Goal: Information Seeking & Learning: Compare options

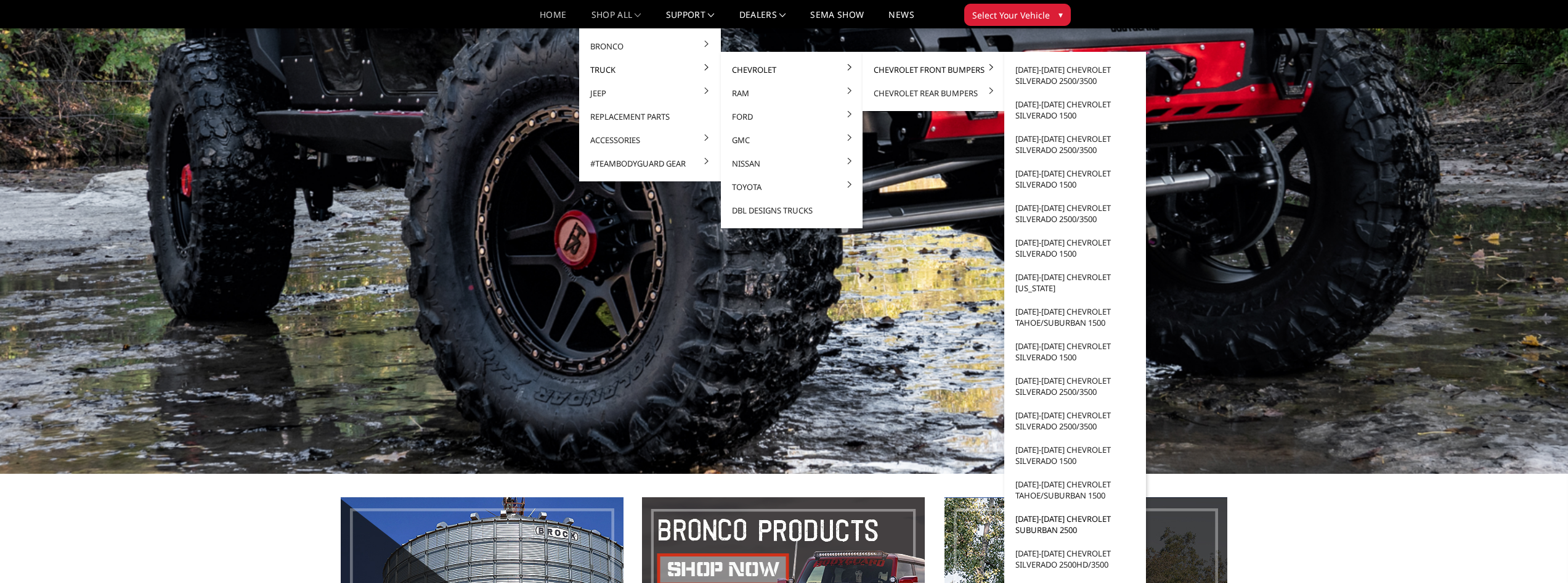
scroll to position [370, 0]
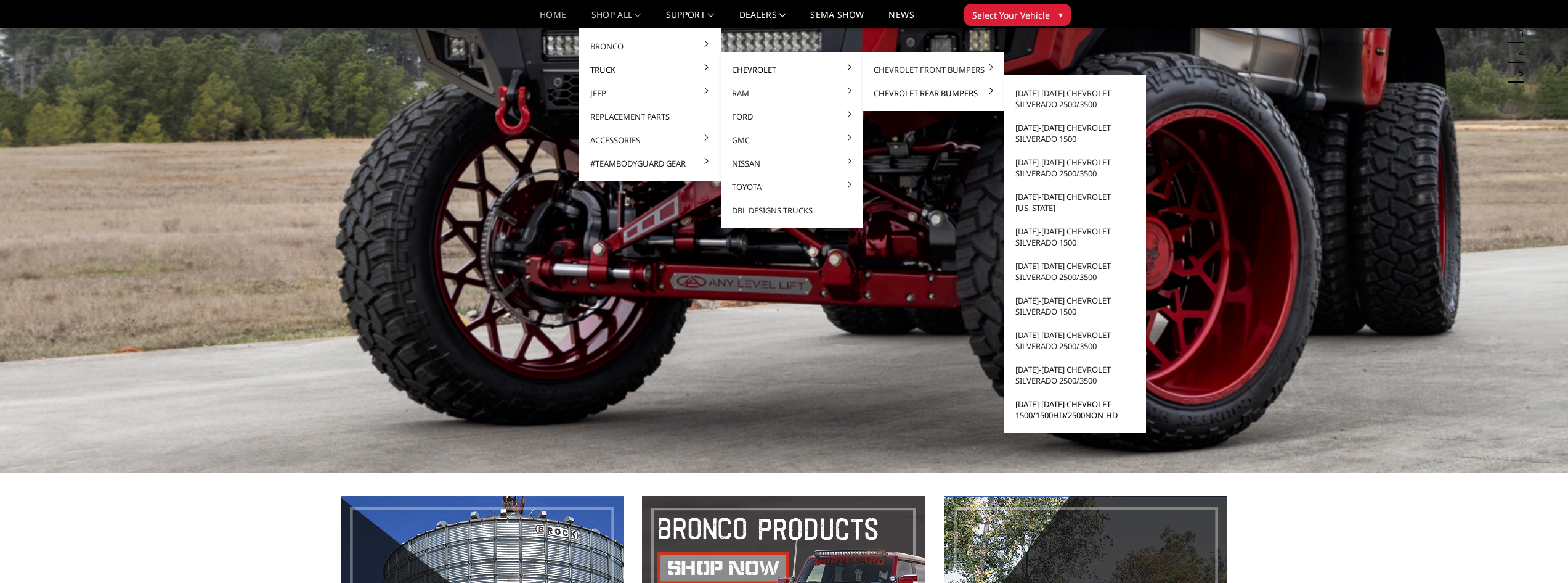
click at [1037, 412] on link "[DATE]-[DATE] Chevrolet 1500/1500HD/2500non-HD" at bounding box center [1076, 409] width 132 height 34
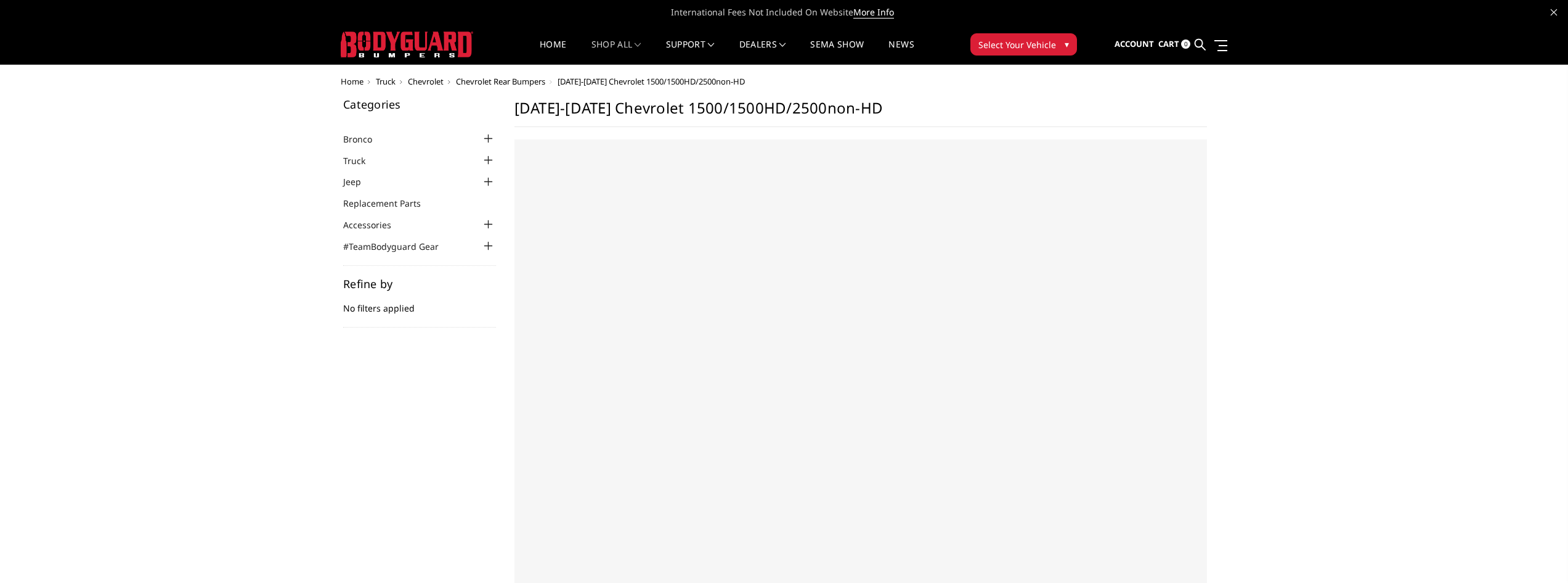
select select "US"
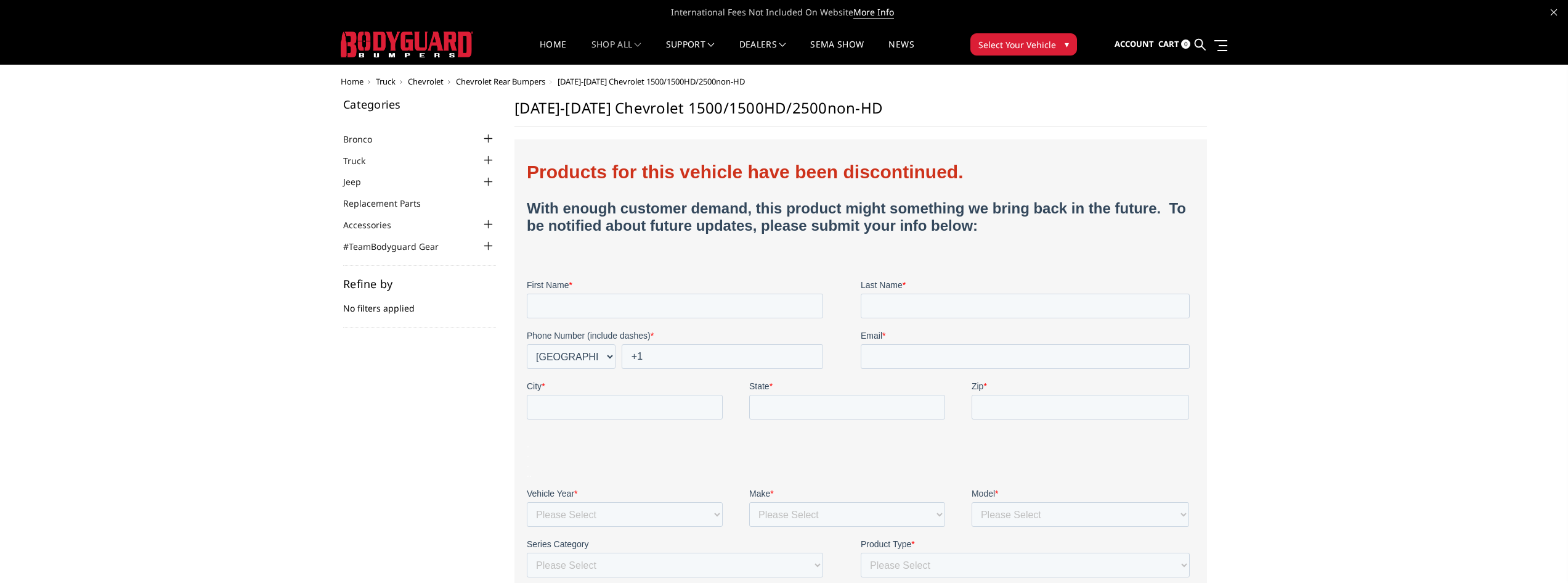
click at [488, 156] on div at bounding box center [488, 160] width 15 height 15
click at [484, 180] on div at bounding box center [488, 180] width 15 height 15
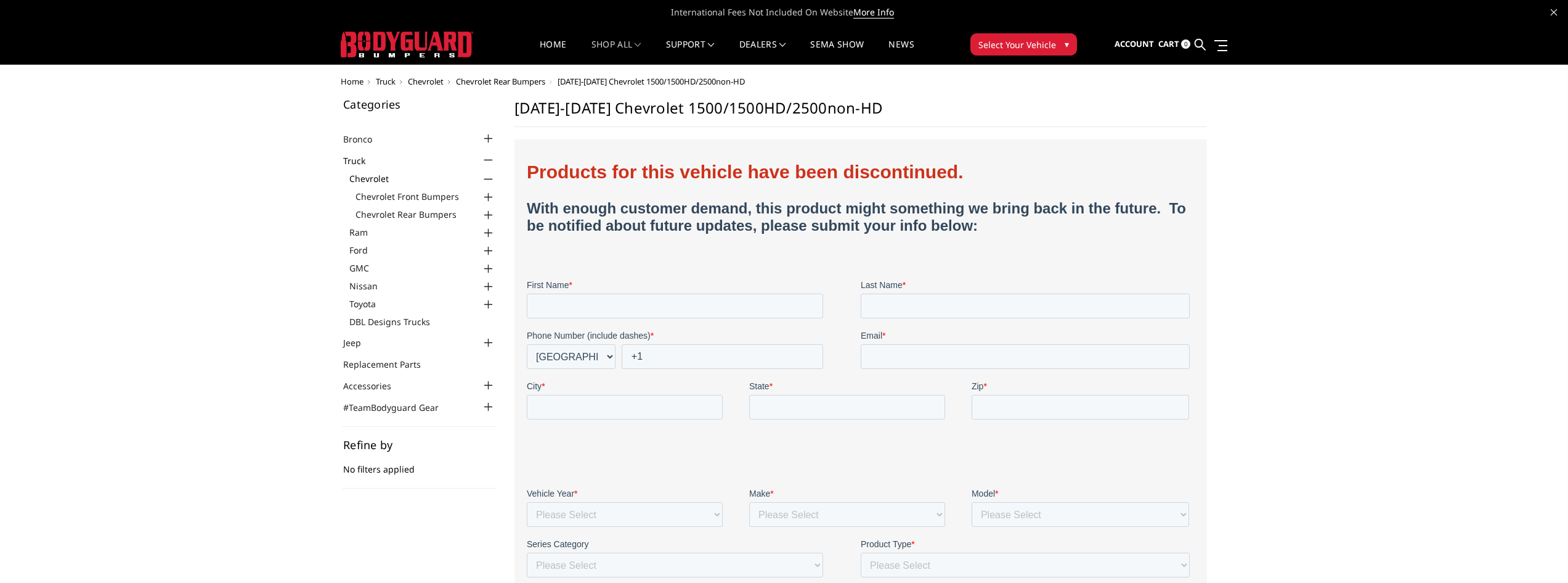
click at [488, 197] on div at bounding box center [488, 197] width 15 height 15
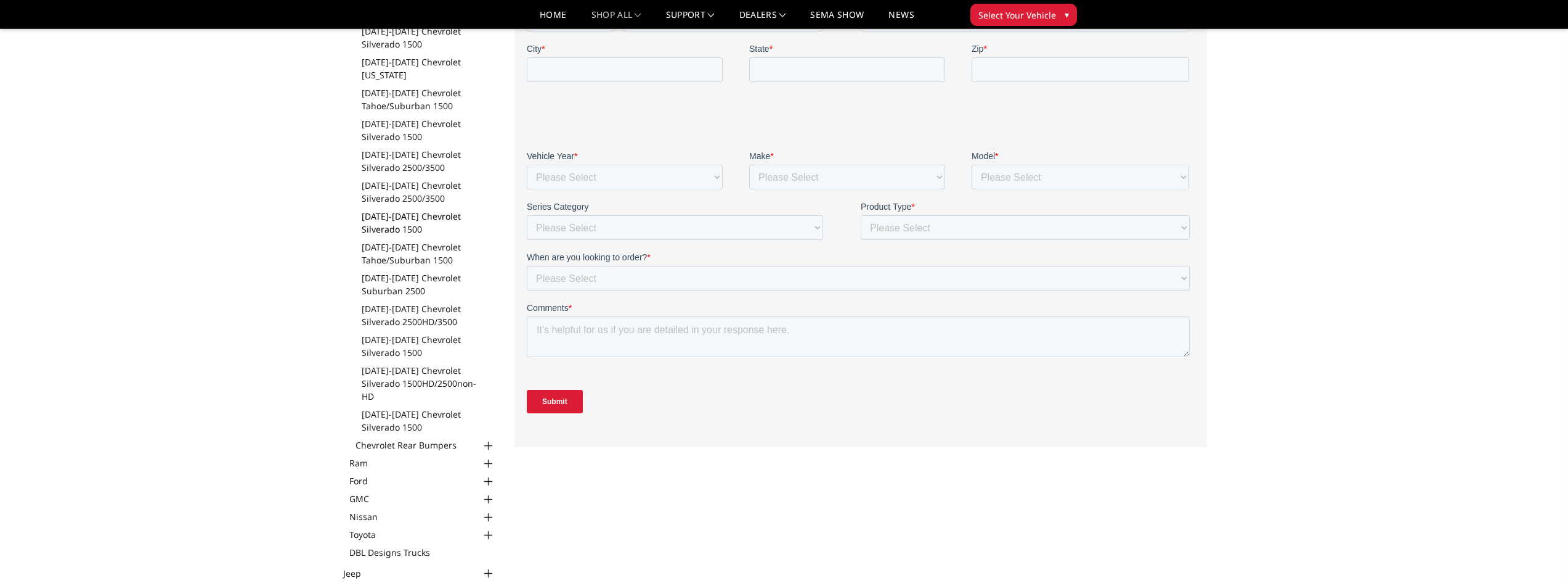
scroll to position [308, 0]
click at [406, 407] on link "[DATE]-[DATE] Chevrolet Silverado 1500" at bounding box center [429, 413] width 135 height 26
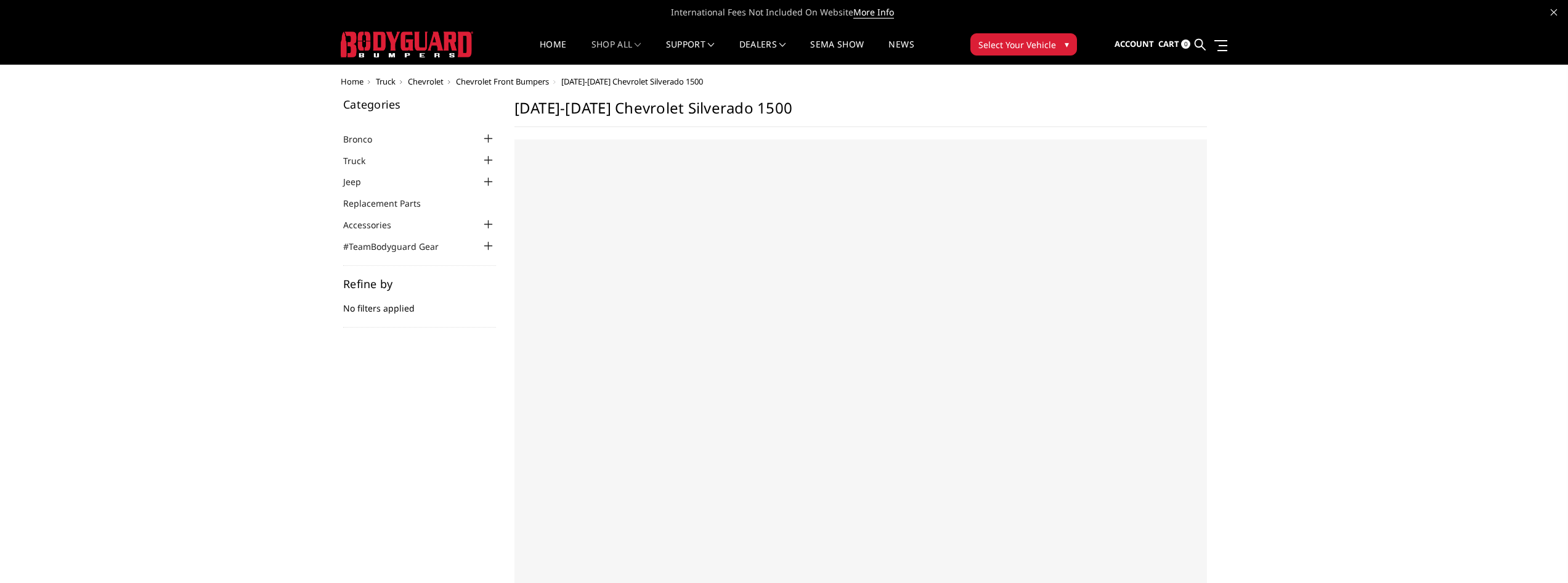
select select "US"
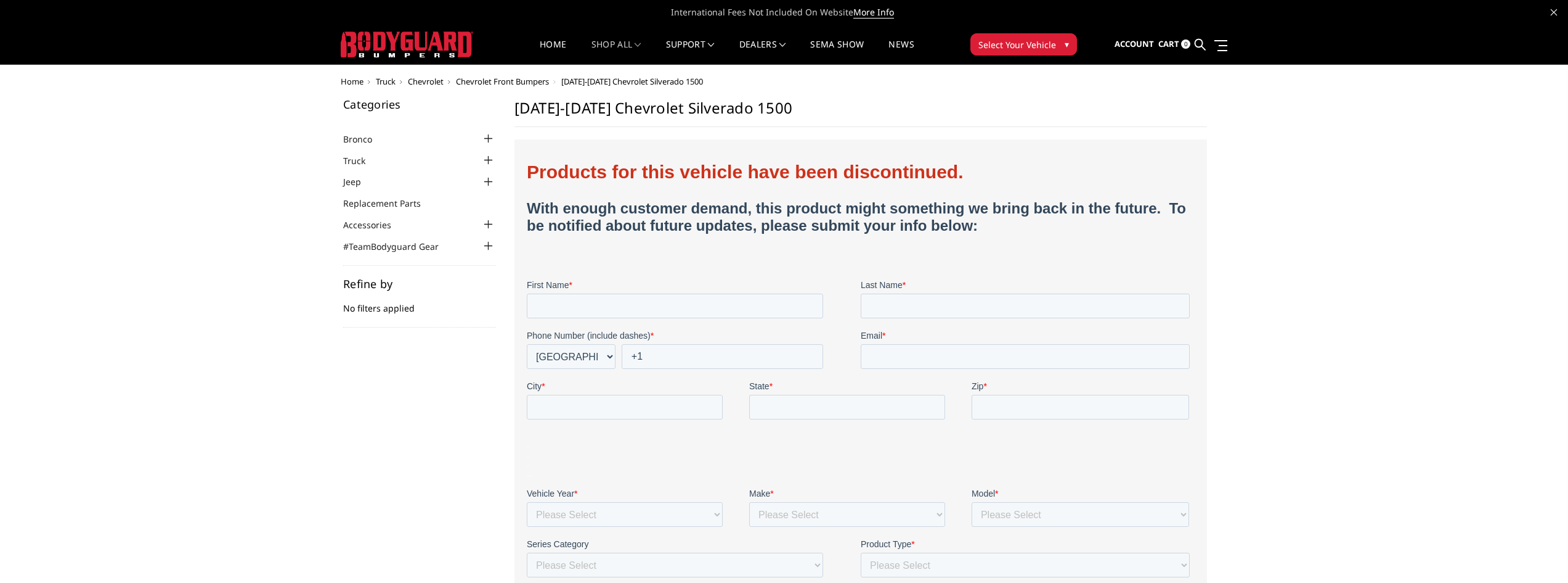
click at [486, 158] on div at bounding box center [488, 160] width 15 height 15
click at [490, 177] on div at bounding box center [488, 180] width 15 height 15
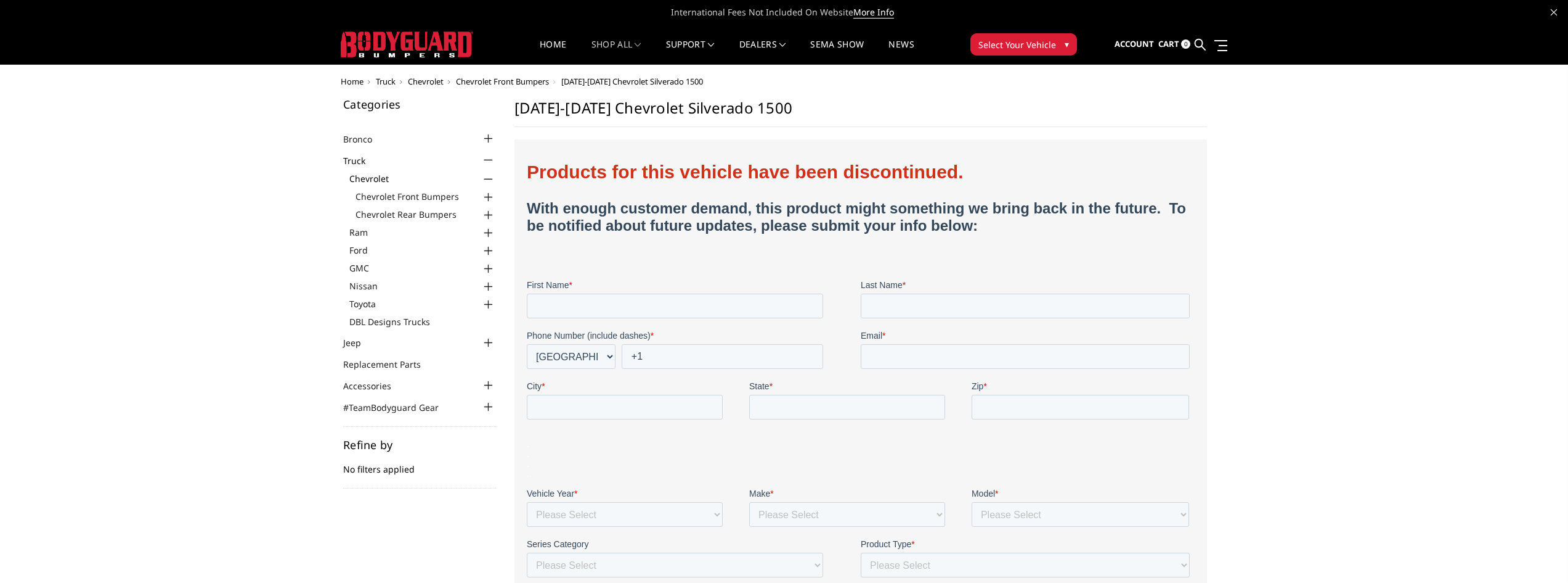
click at [489, 197] on div at bounding box center [488, 197] width 15 height 15
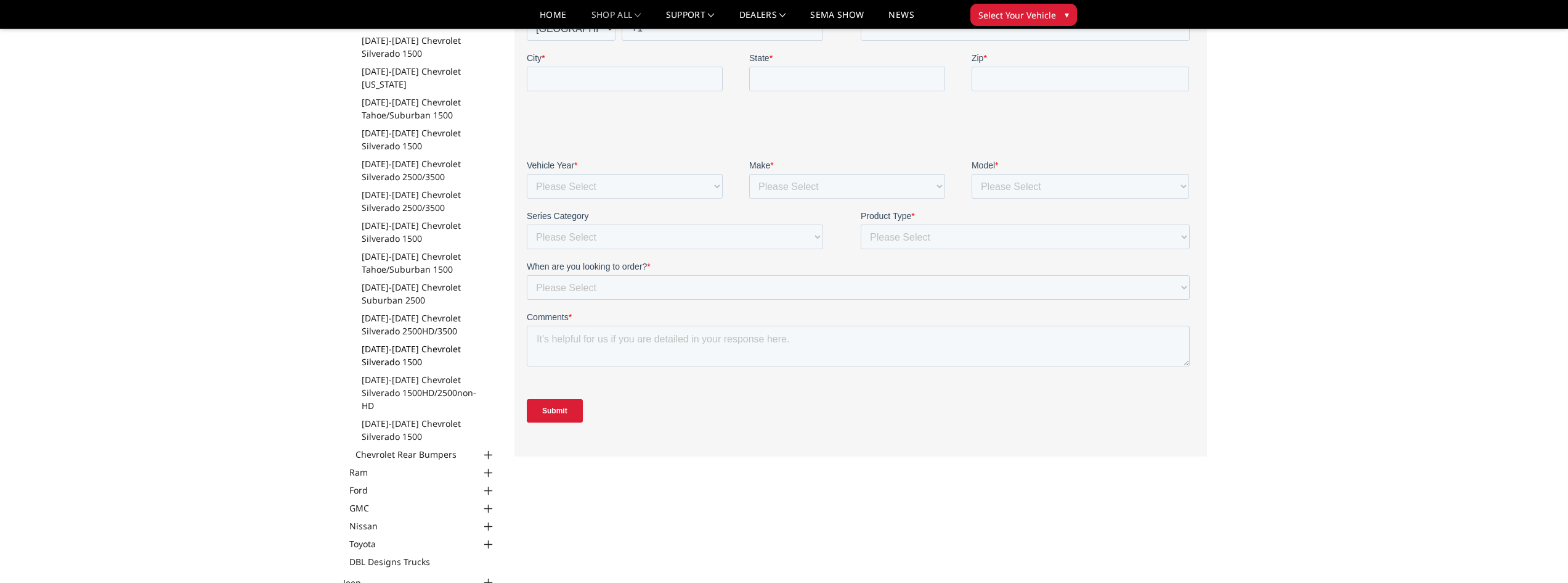
scroll to position [308, 0]
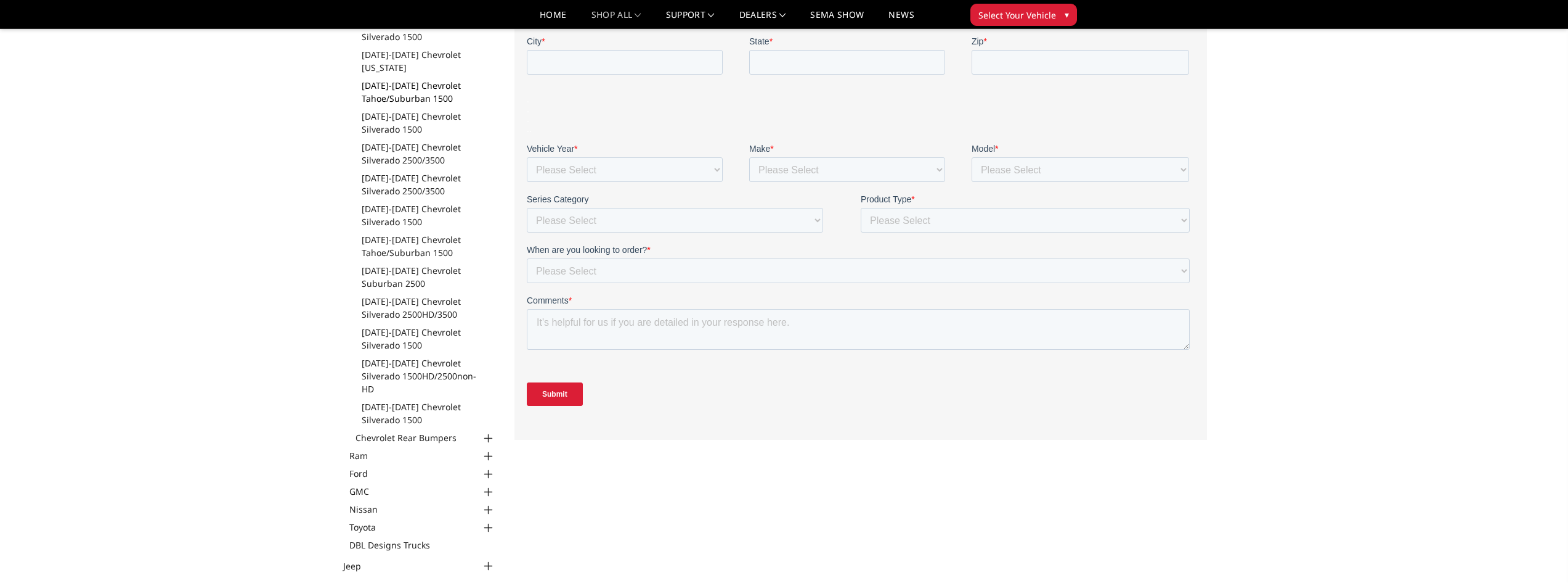
click at [408, 95] on link "[DATE]-[DATE] Chevrolet Tahoe/Suburban 1500" at bounding box center [429, 92] width 135 height 26
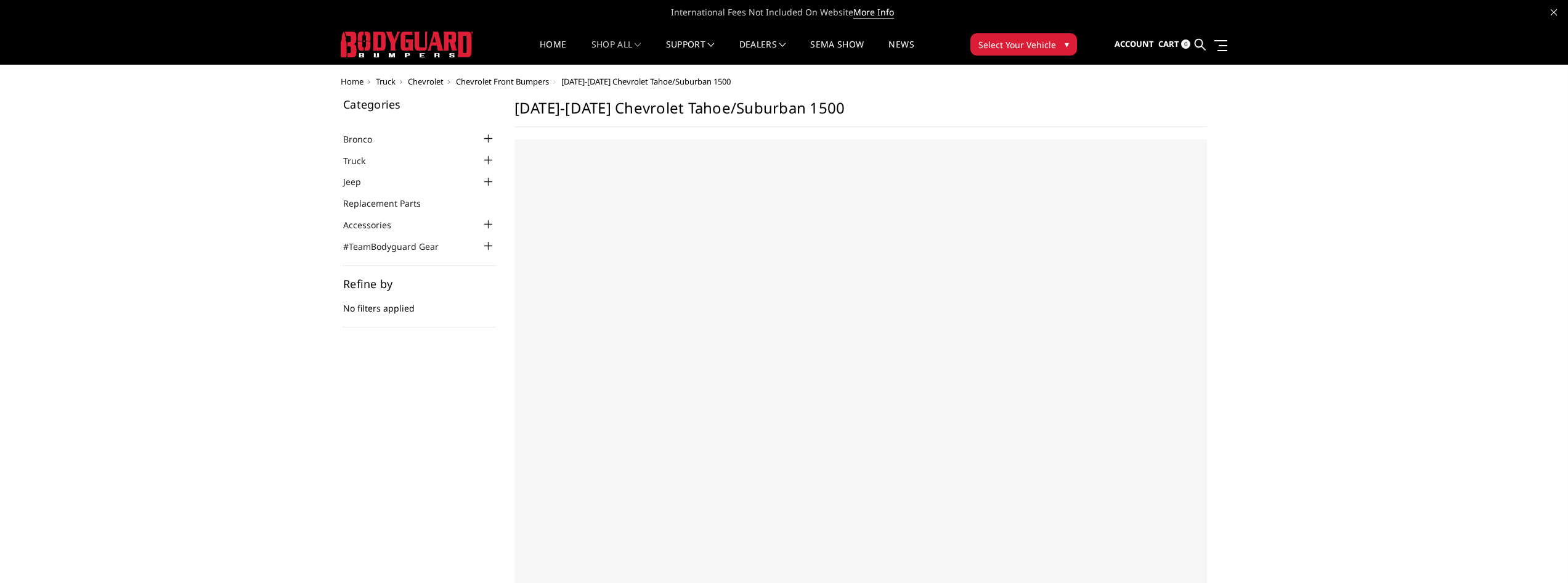
select select "US"
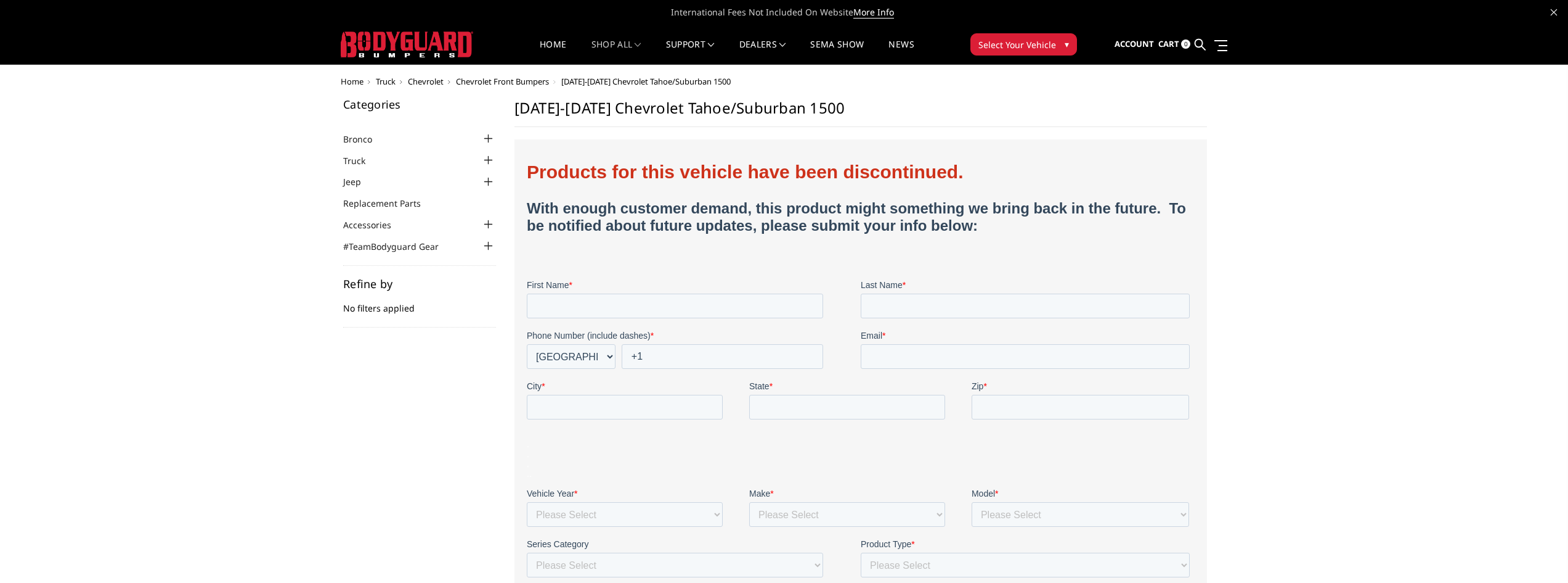
click at [490, 158] on div at bounding box center [488, 160] width 15 height 15
click at [484, 177] on div at bounding box center [488, 180] width 15 height 15
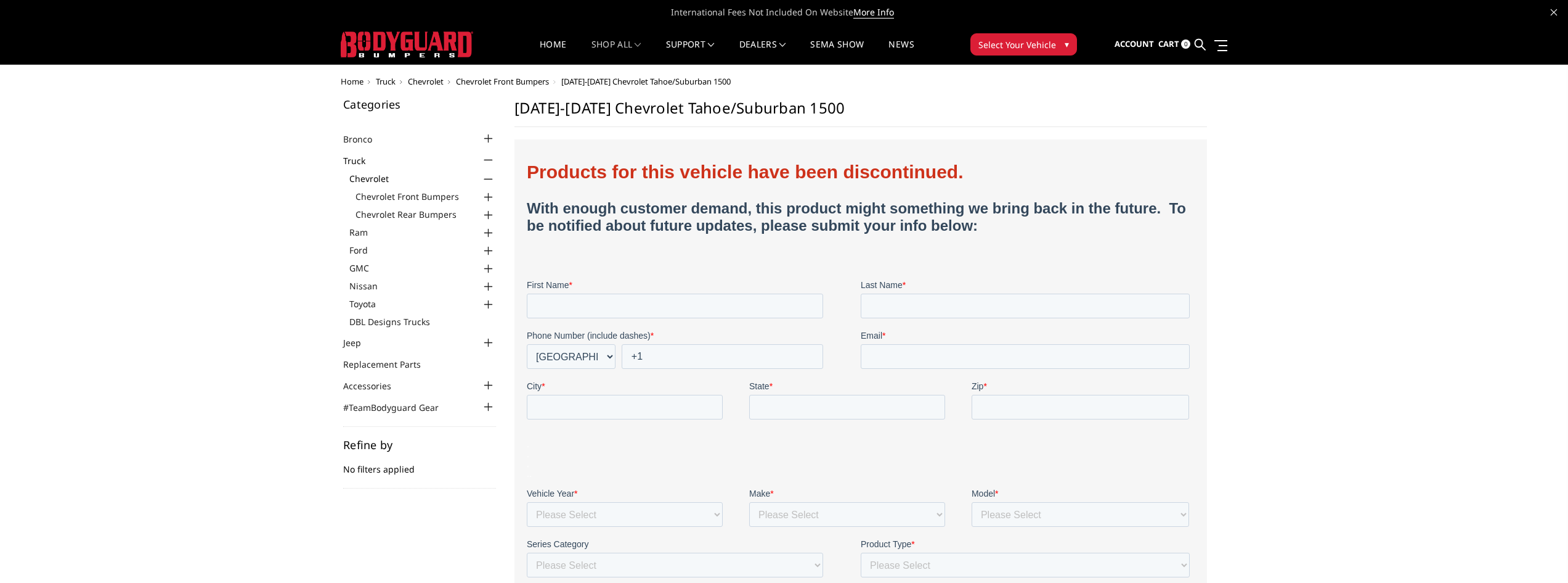
click at [488, 197] on div at bounding box center [488, 197] width 15 height 15
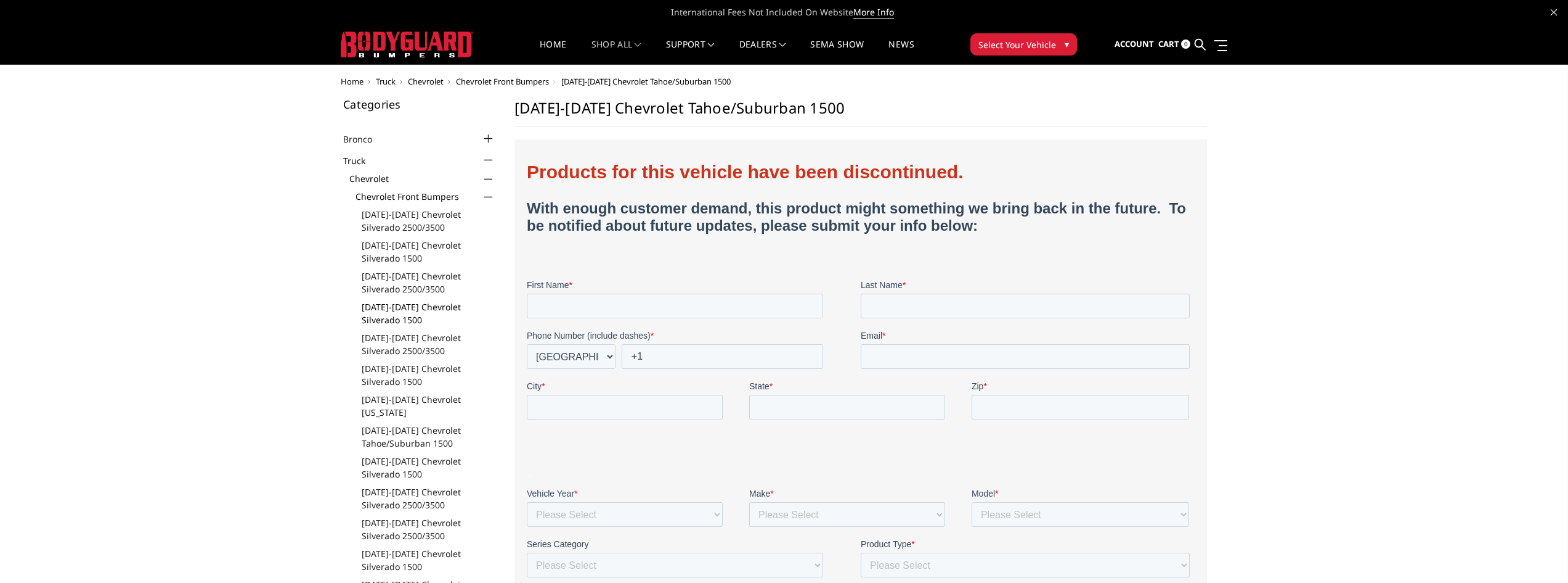
click at [394, 309] on link "[DATE]-[DATE] Chevrolet Silverado 1500" at bounding box center [429, 313] width 135 height 26
